Goal: Check status: Check status

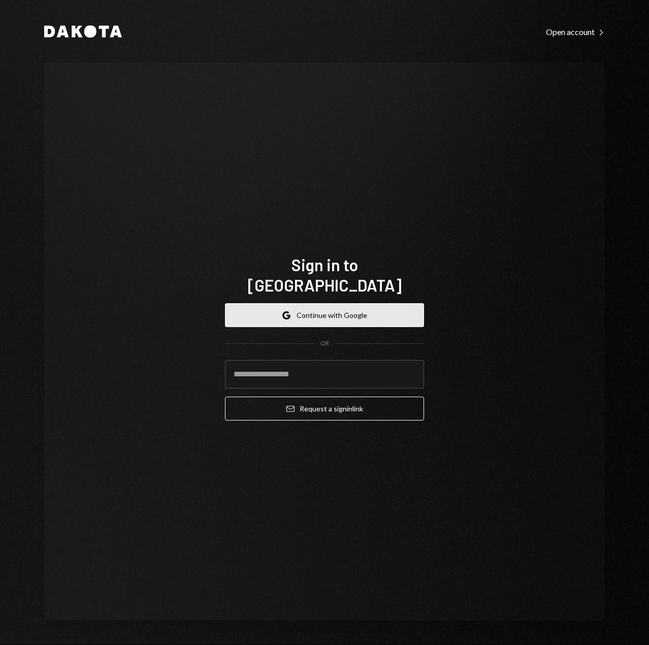
click at [333, 305] on button "Google Continue with Google" at bounding box center [324, 315] width 199 height 24
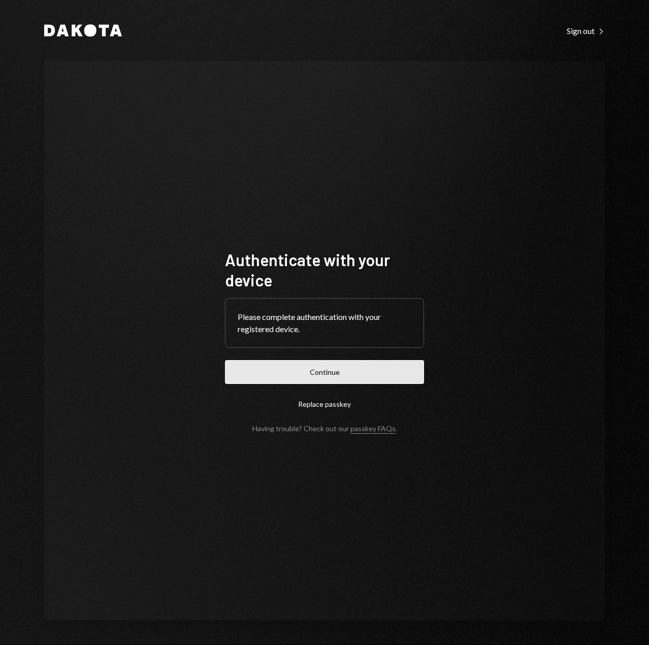
click at [337, 369] on button "Continue" at bounding box center [324, 372] width 199 height 24
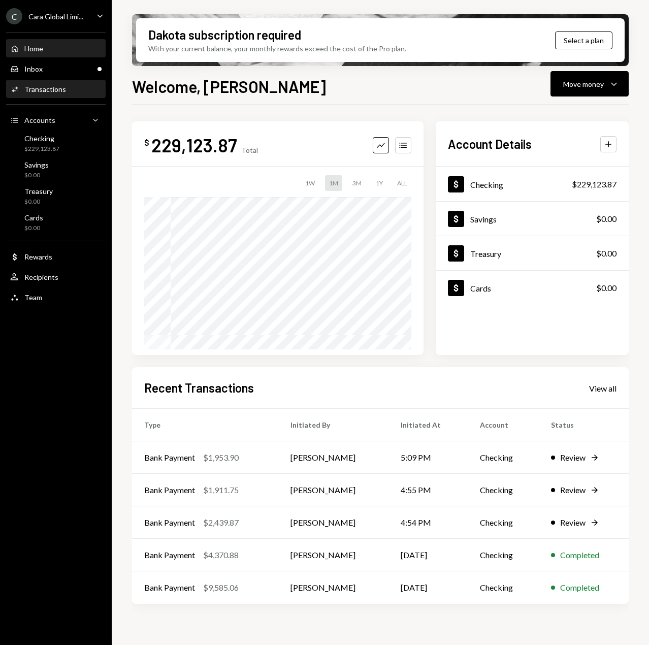
click at [49, 85] on div "Transactions" at bounding box center [45, 89] width 42 height 9
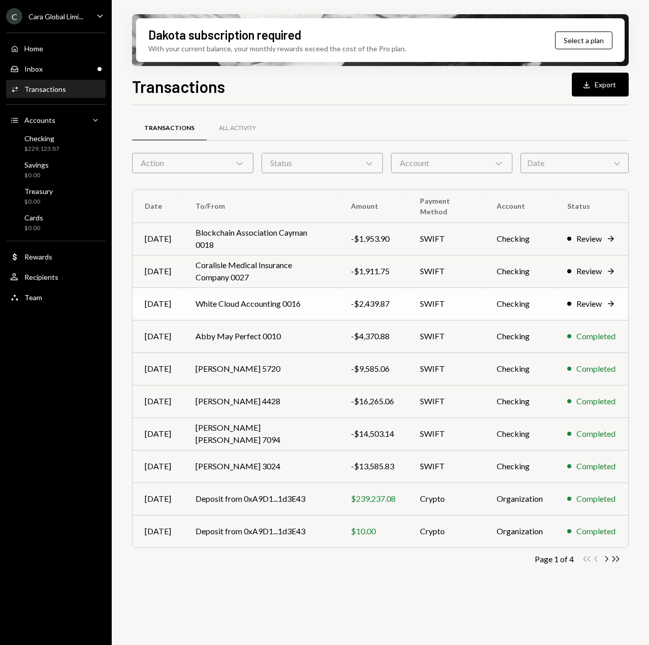
click at [575, 307] on div "Review Right Arrow" at bounding box center [592, 304] width 49 height 12
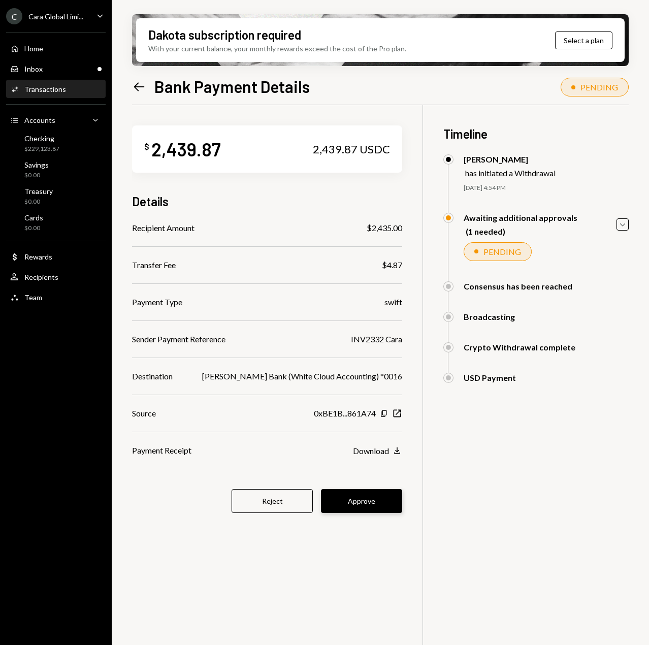
click at [335, 503] on button "Approve" at bounding box center [361, 501] width 81 height 24
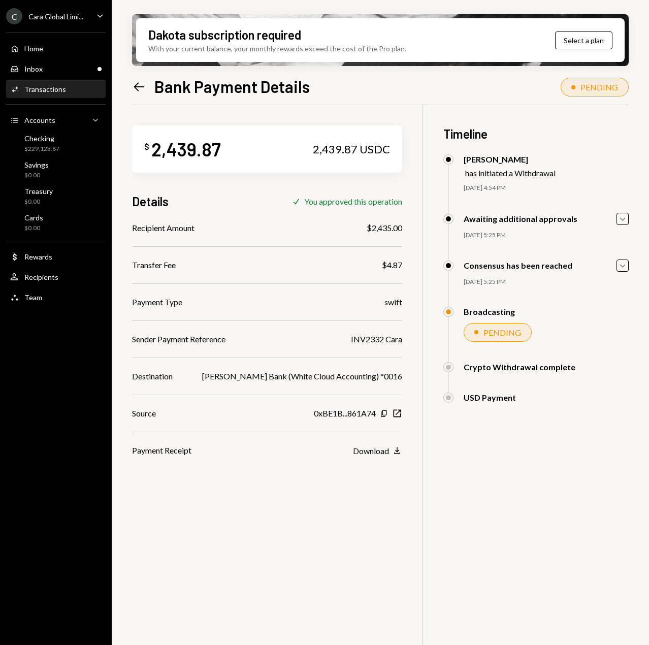
click at [50, 94] on div "Activities Transactions" at bounding box center [38, 89] width 56 height 9
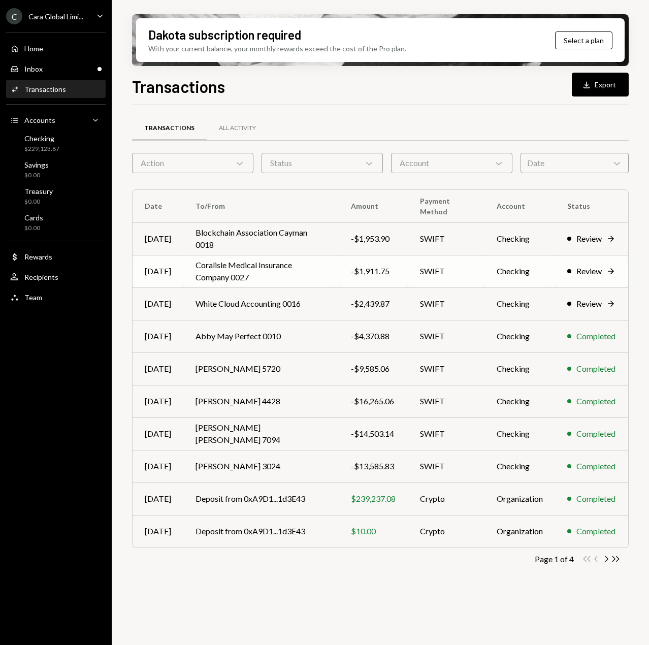
click at [507, 279] on td "Checking" at bounding box center [520, 271] width 71 height 33
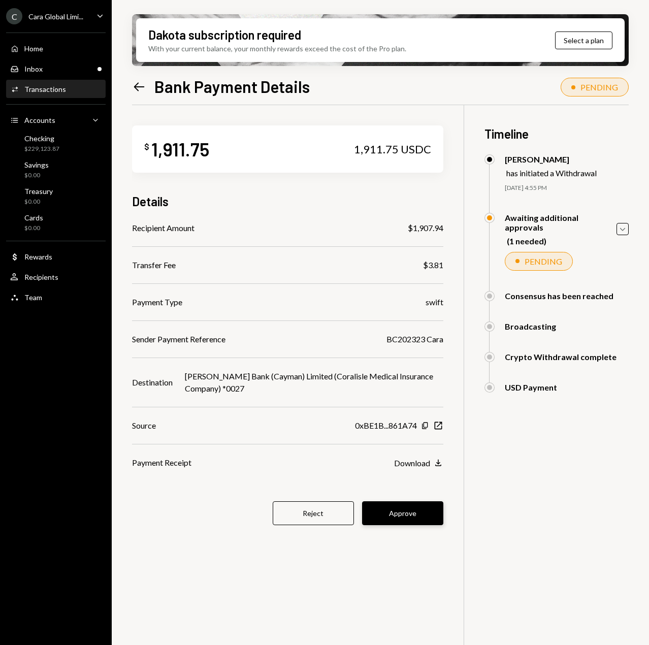
click at [425, 515] on button "Approve" at bounding box center [402, 514] width 81 height 24
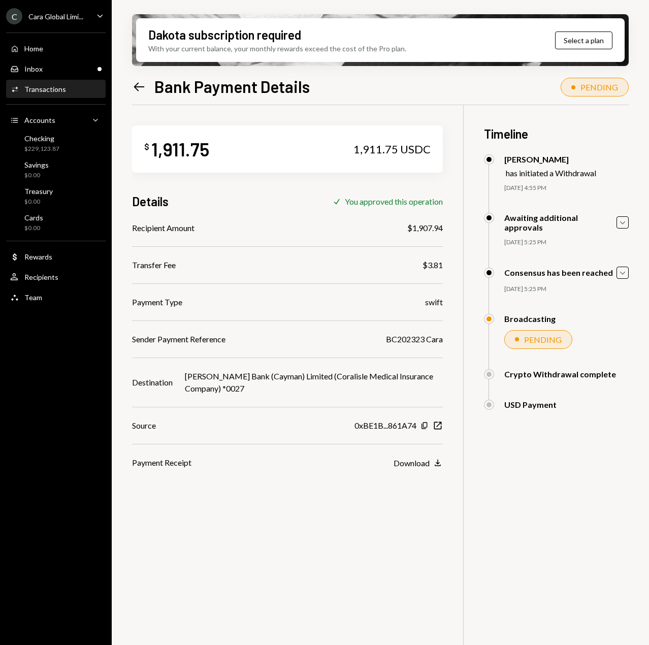
click at [39, 92] on div "Transactions" at bounding box center [45, 89] width 42 height 9
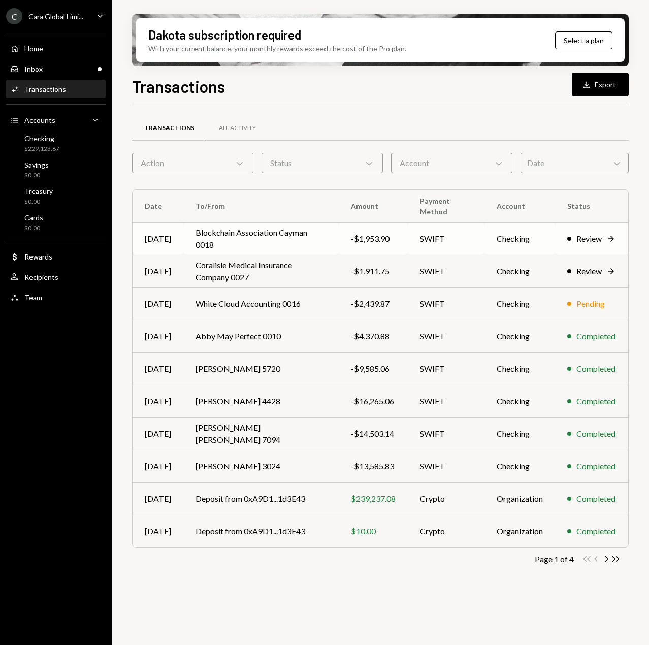
click at [389, 239] on div "-$1,953.90" at bounding box center [373, 239] width 45 height 12
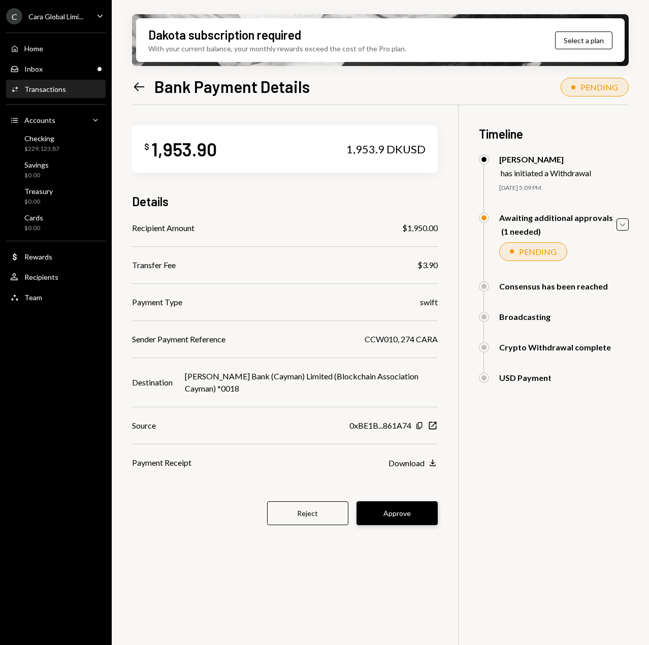
click at [381, 512] on button "Approve" at bounding box center [397, 514] width 81 height 24
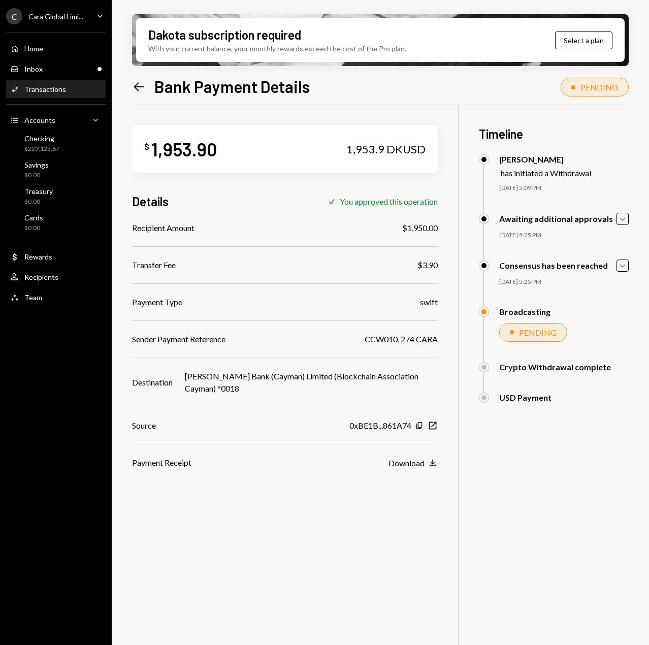
click at [49, 92] on div "Transactions" at bounding box center [45, 89] width 42 height 9
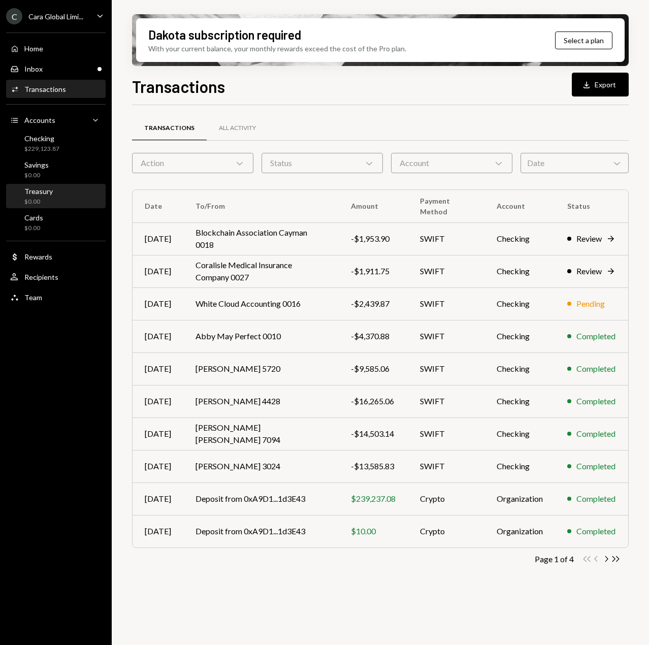
click at [58, 193] on div "Treasury $0.00" at bounding box center [55, 196] width 91 height 19
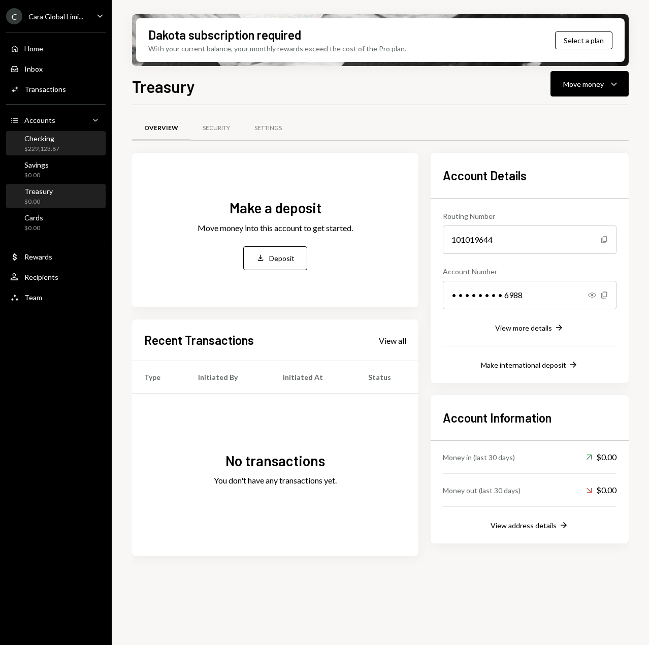
click at [45, 139] on div "Checking" at bounding box center [41, 138] width 35 height 9
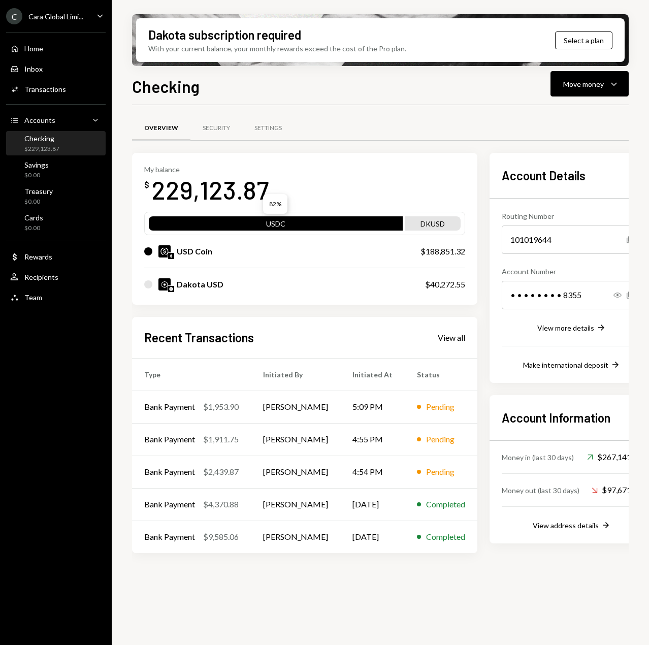
click at [254, 223] on div "USDC" at bounding box center [276, 226] width 254 height 14
click at [270, 226] on div "USDC" at bounding box center [276, 226] width 254 height 14
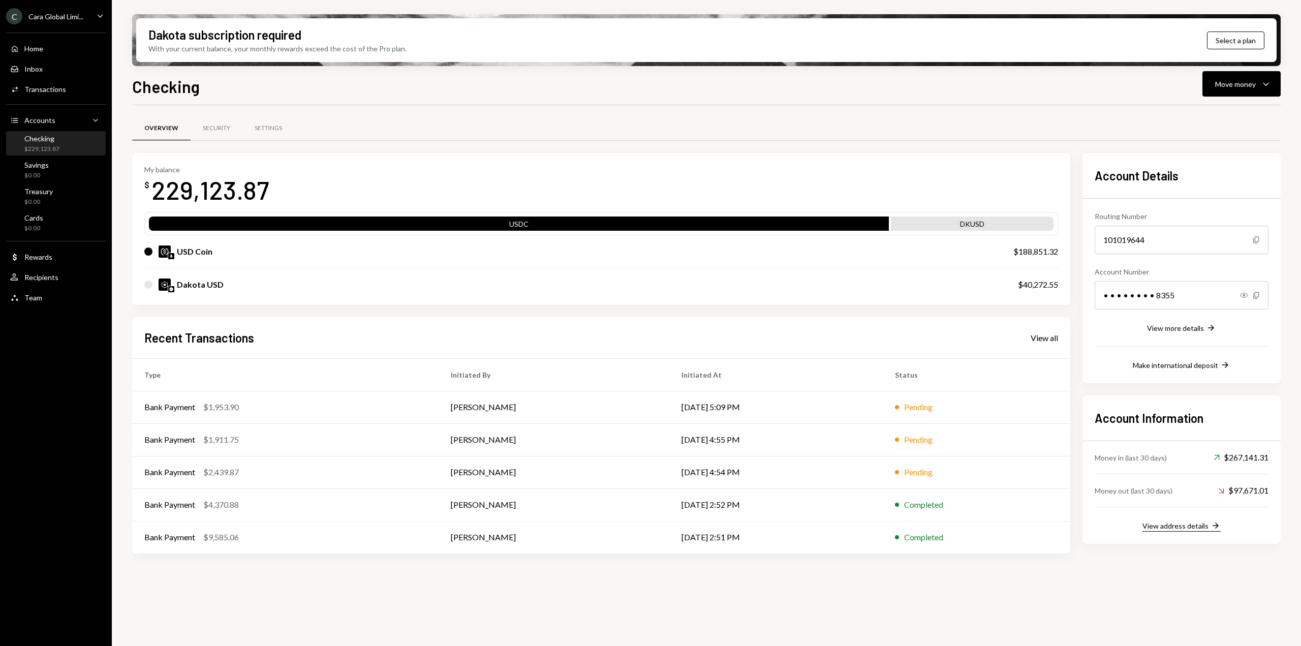
click at [649, 524] on div "View address details" at bounding box center [1175, 525] width 66 height 9
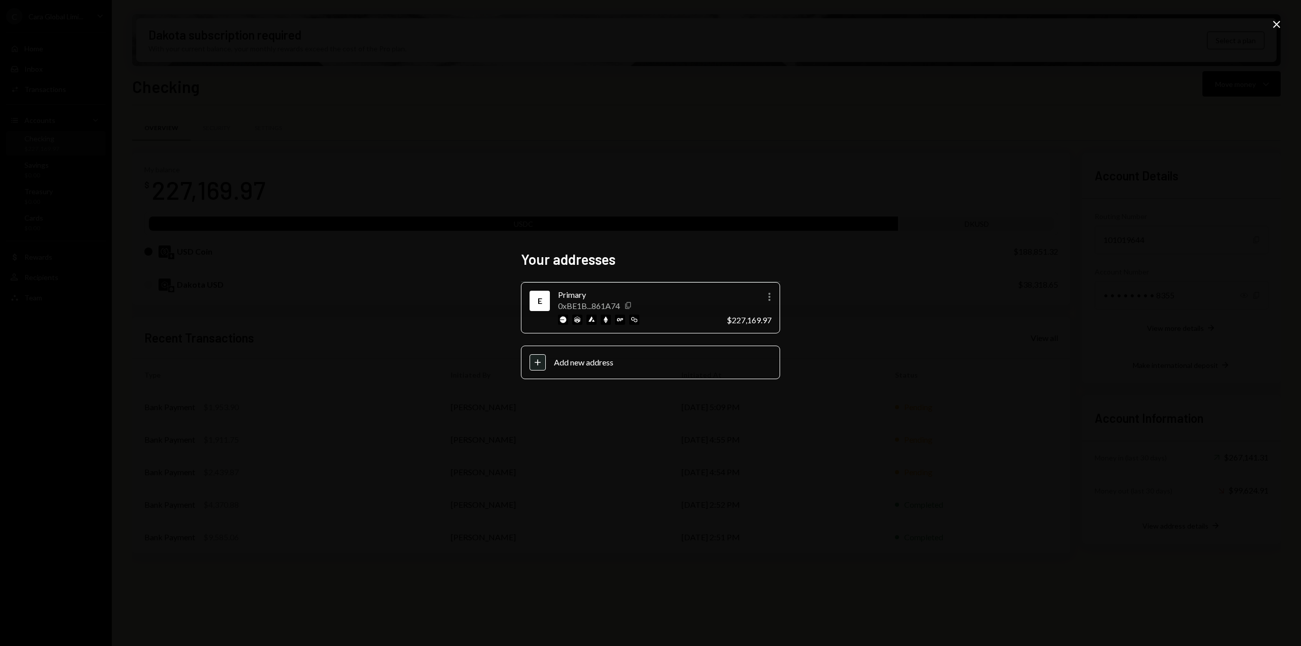
click at [629, 302] on icon "Copy" at bounding box center [628, 305] width 8 height 8
click at [518, 493] on div "Your addresses E Primary 0xBE1B...861A74 Copy More $227,169.97 Plus Add new add…" at bounding box center [650, 323] width 1301 height 646
click at [649, 22] on icon "Close" at bounding box center [1276, 24] width 12 height 12
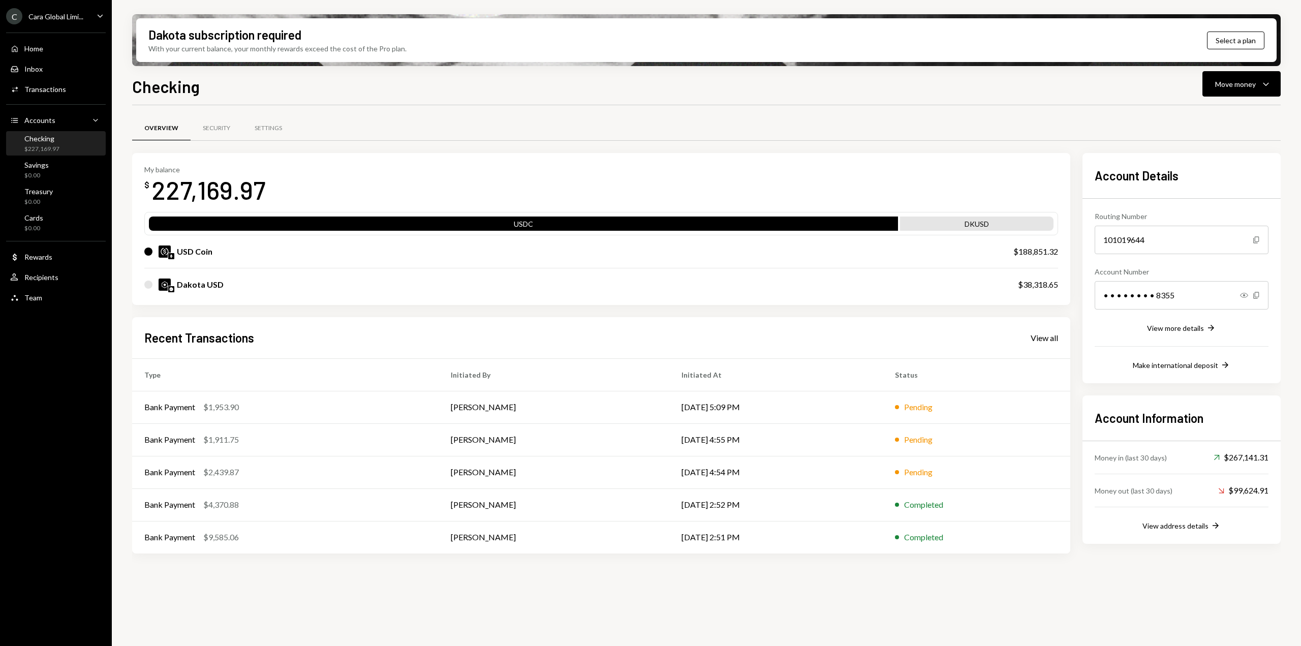
click at [649, 224] on div "DKUSD" at bounding box center [976, 226] width 153 height 14
click at [99, 15] on icon "Main" at bounding box center [100, 15] width 5 height 3
